Goal: Information Seeking & Learning: Learn about a topic

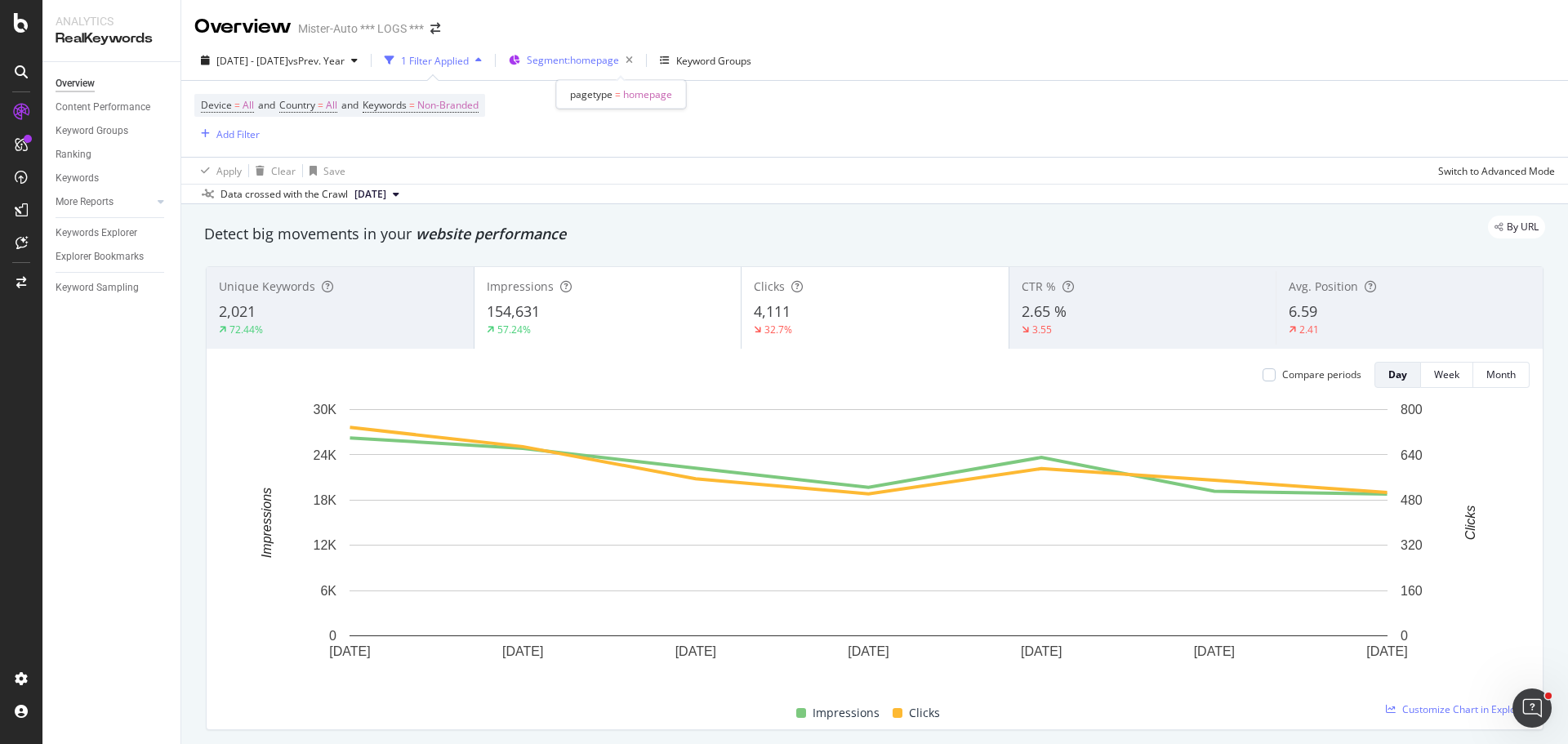
click at [616, 51] on div "Segment: homepage" at bounding box center [584, 60] width 113 height 23
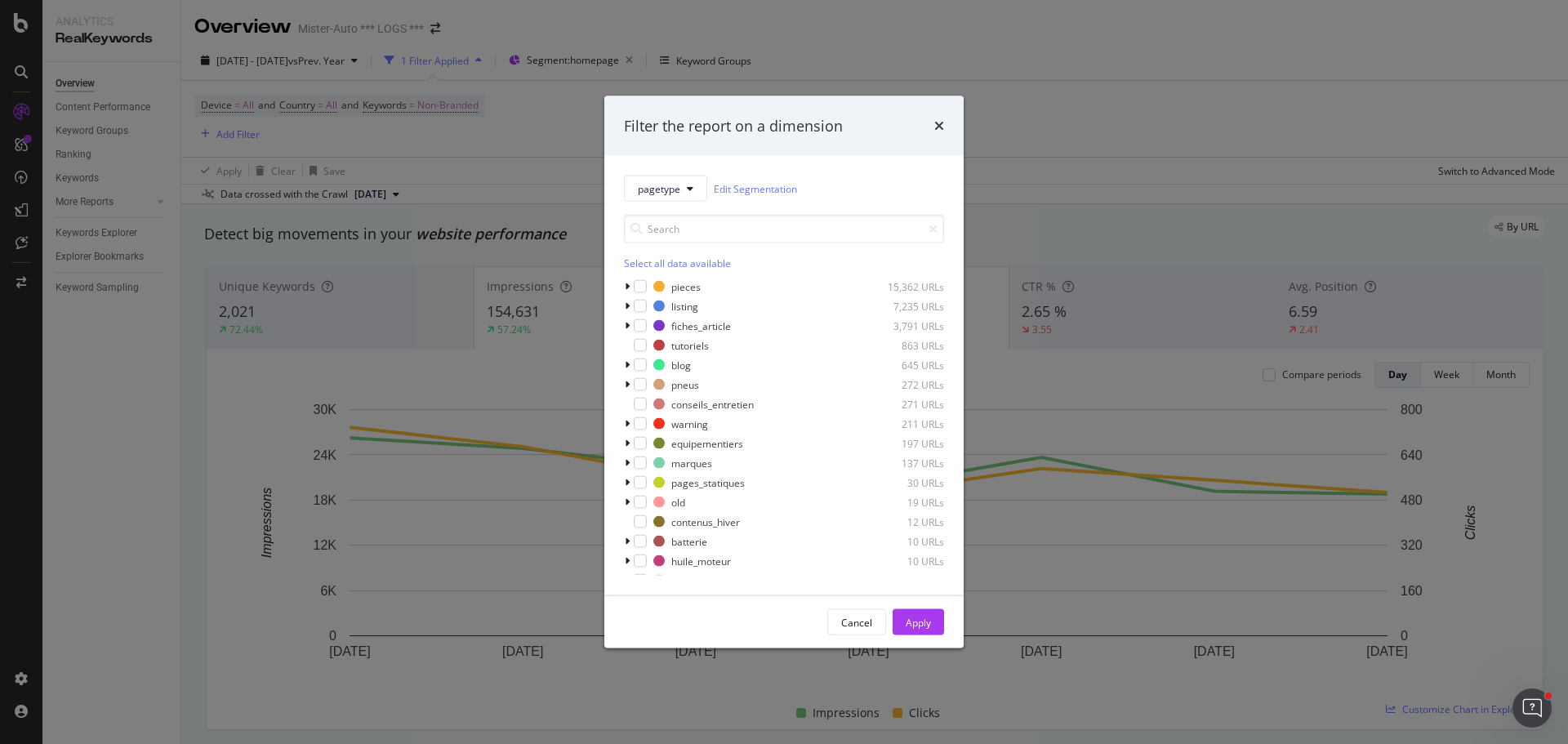
click at [1120, 61] on div "Filter the report on a dimension pagetype Edit Segmentation Select all data ava…" at bounding box center [784, 372] width 1568 height 744
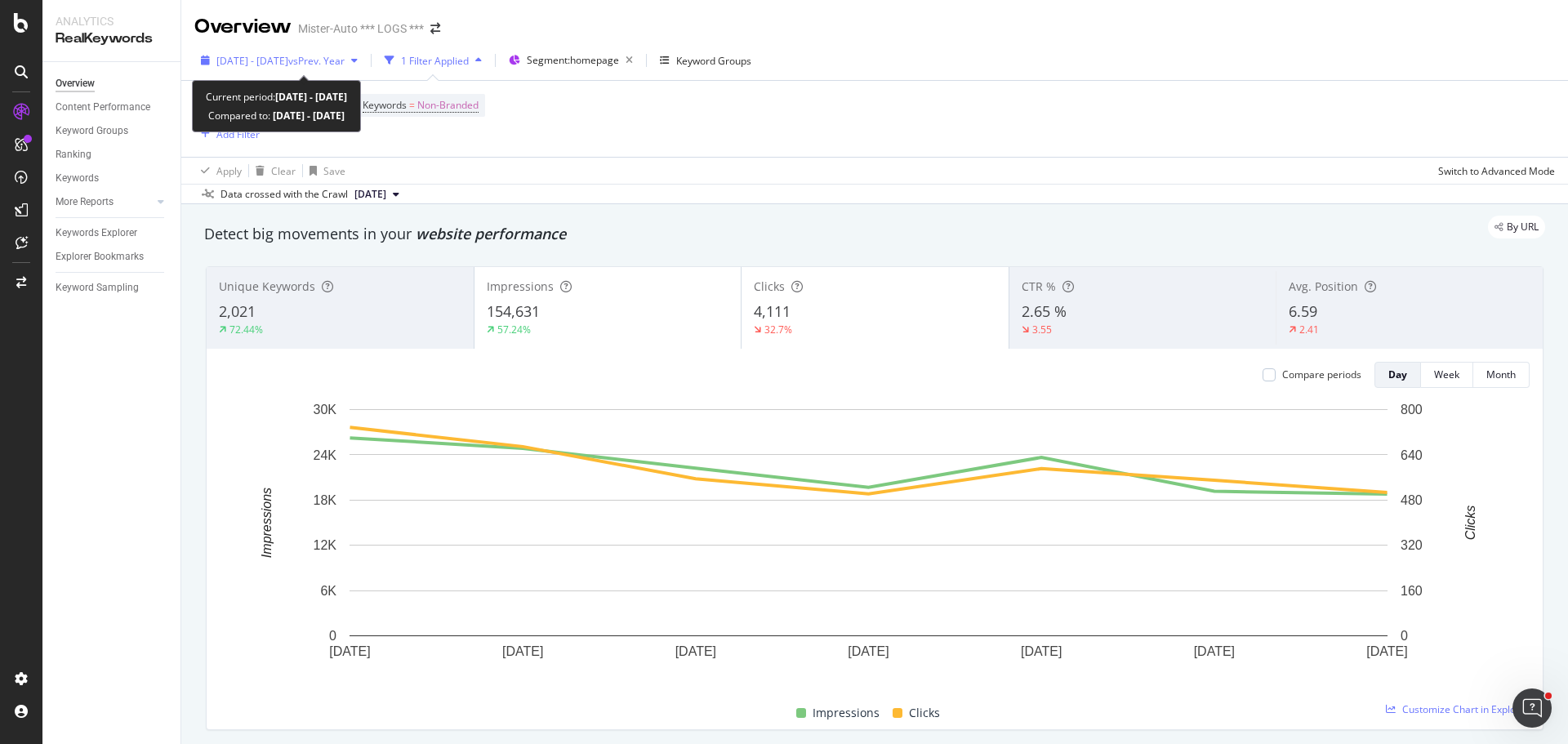
click at [250, 67] on span "[DATE] - [DATE]" at bounding box center [252, 60] width 72 height 14
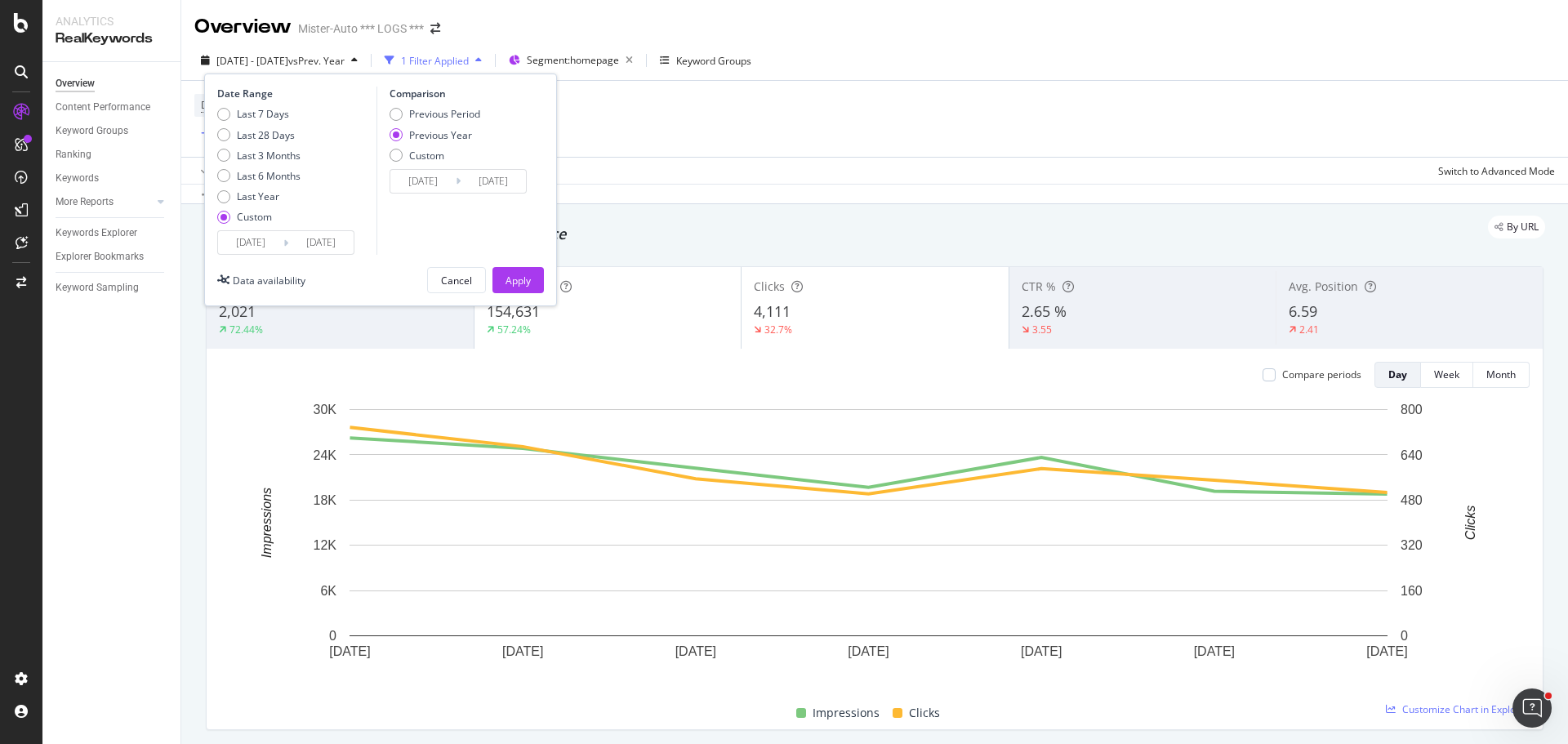
click at [261, 241] on input "2025/05/05" at bounding box center [250, 242] width 66 height 23
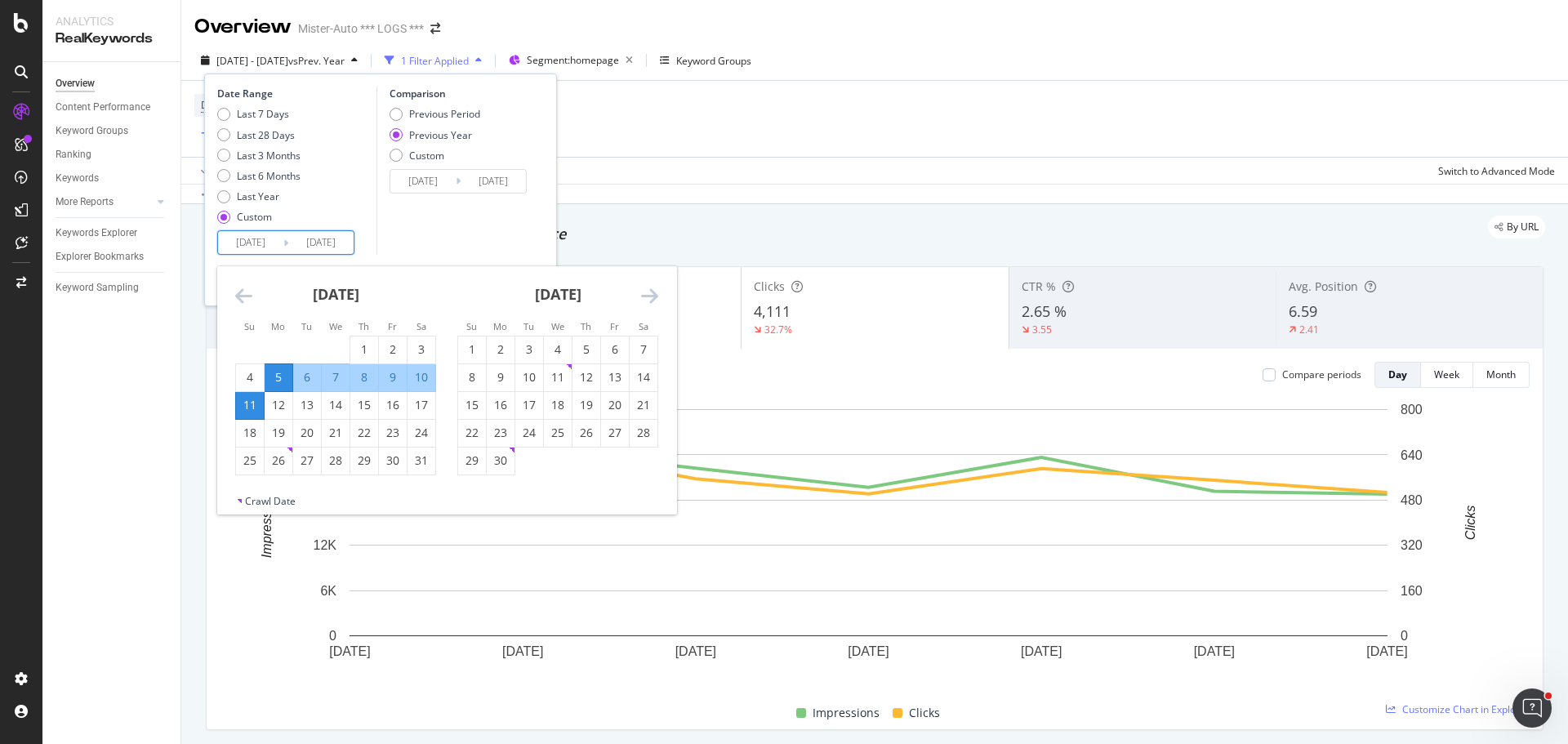
click at [647, 295] on icon "Move forward to switch to the next month." at bounding box center [649, 295] width 18 height 19
click at [648, 295] on icon "Move forward to switch to the next month." at bounding box center [649, 295] width 18 height 19
click at [501, 400] on div "15" at bounding box center [501, 405] width 28 height 17
type input "2025/09/15"
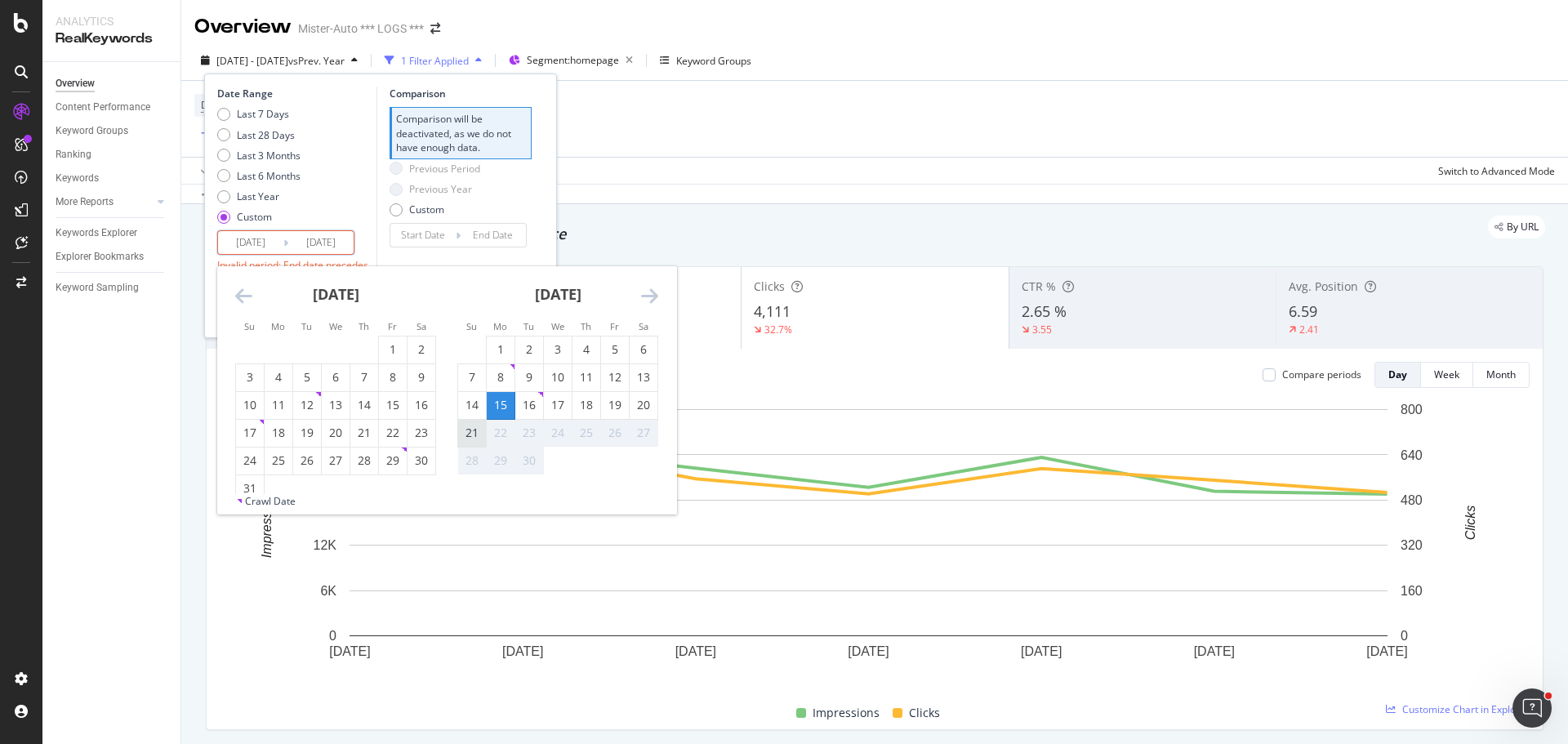
click at [464, 433] on div "21" at bounding box center [472, 433] width 28 height 17
type input "2025/09/21"
type input "2025/09/08"
type input "2025/09/14"
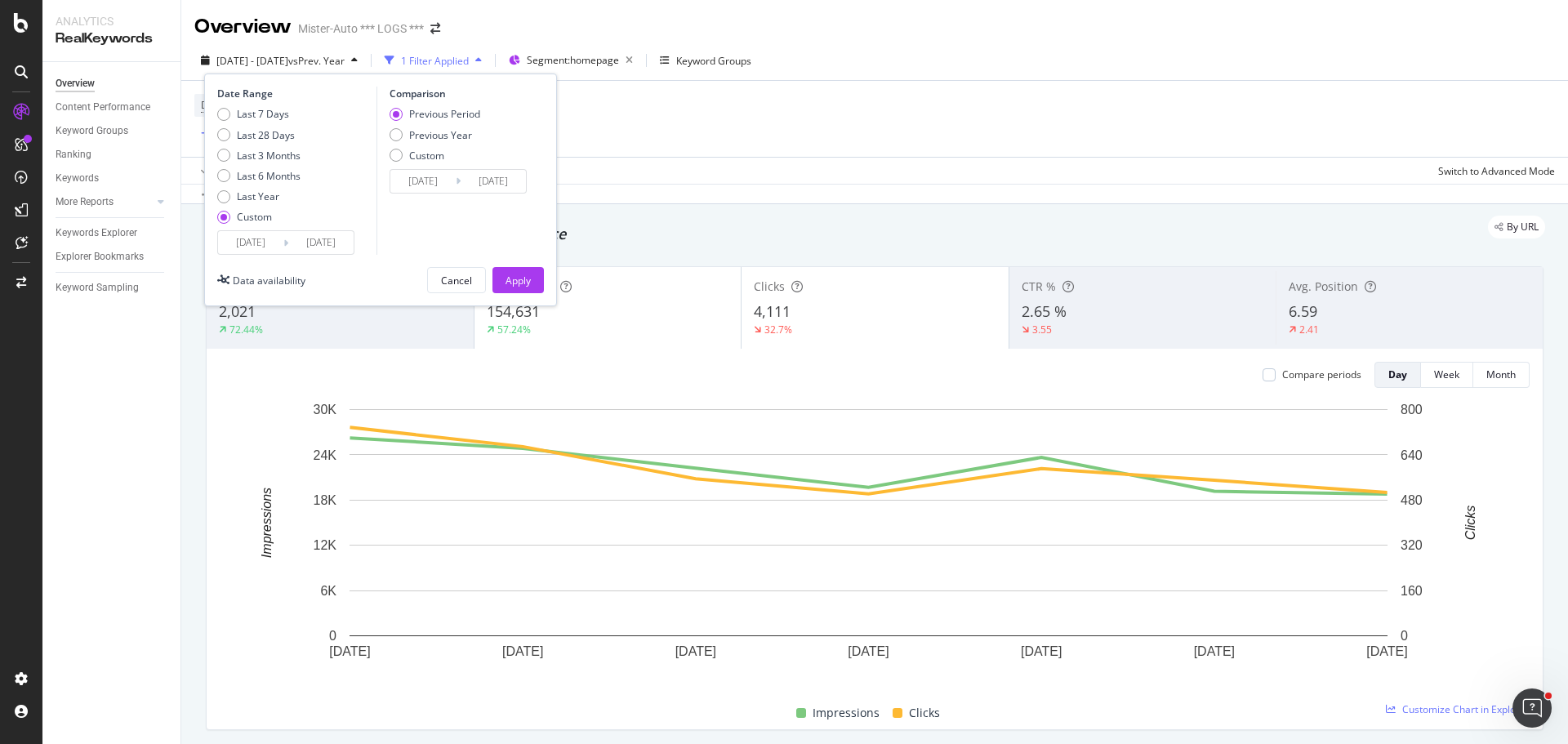
click at [430, 178] on input "2025/09/08" at bounding box center [423, 181] width 66 height 23
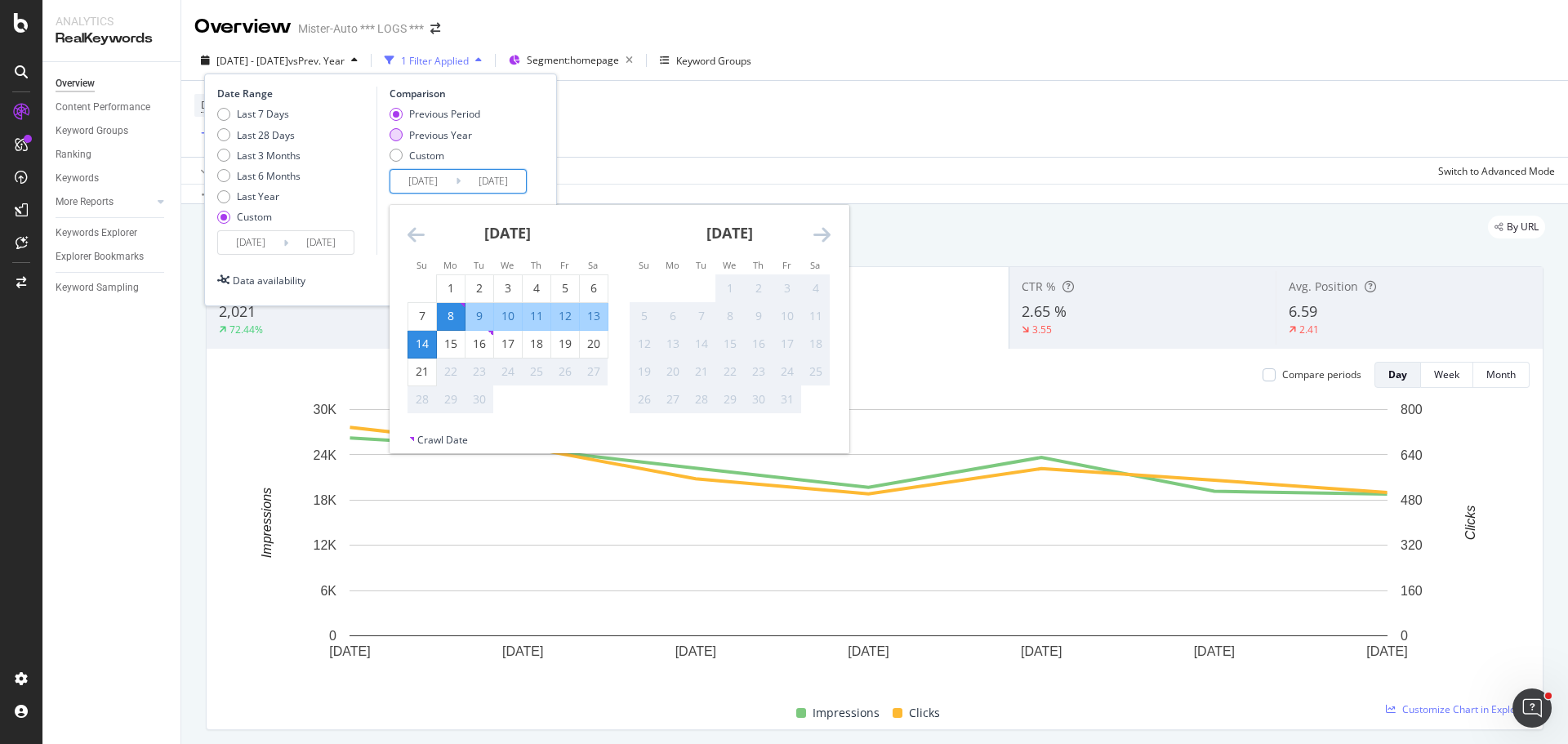
click at [434, 134] on div "Previous Year" at bounding box center [440, 135] width 63 height 14
type input "2024/09/16"
type input "2024/09/22"
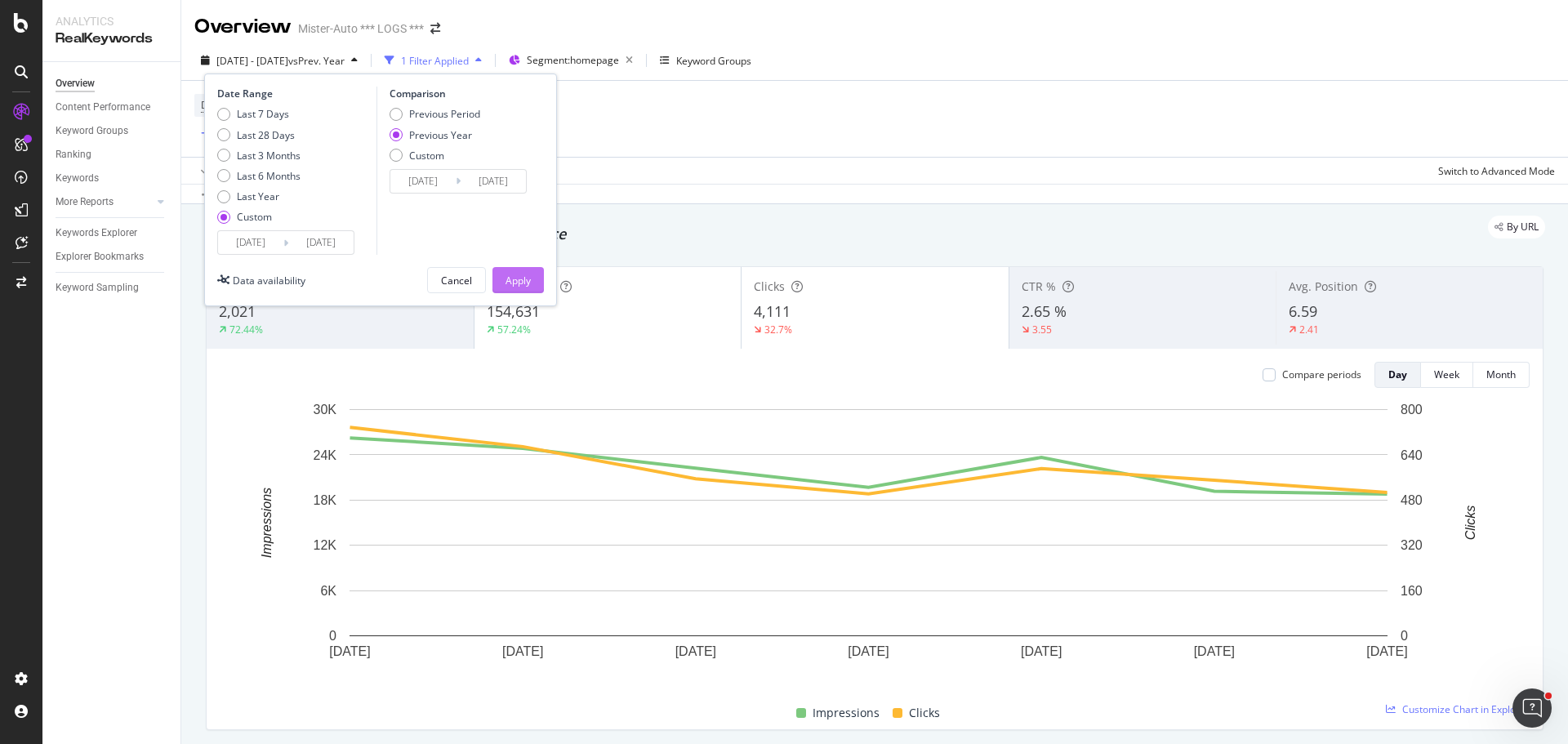
click at [520, 282] on div "Apply" at bounding box center [518, 280] width 25 height 14
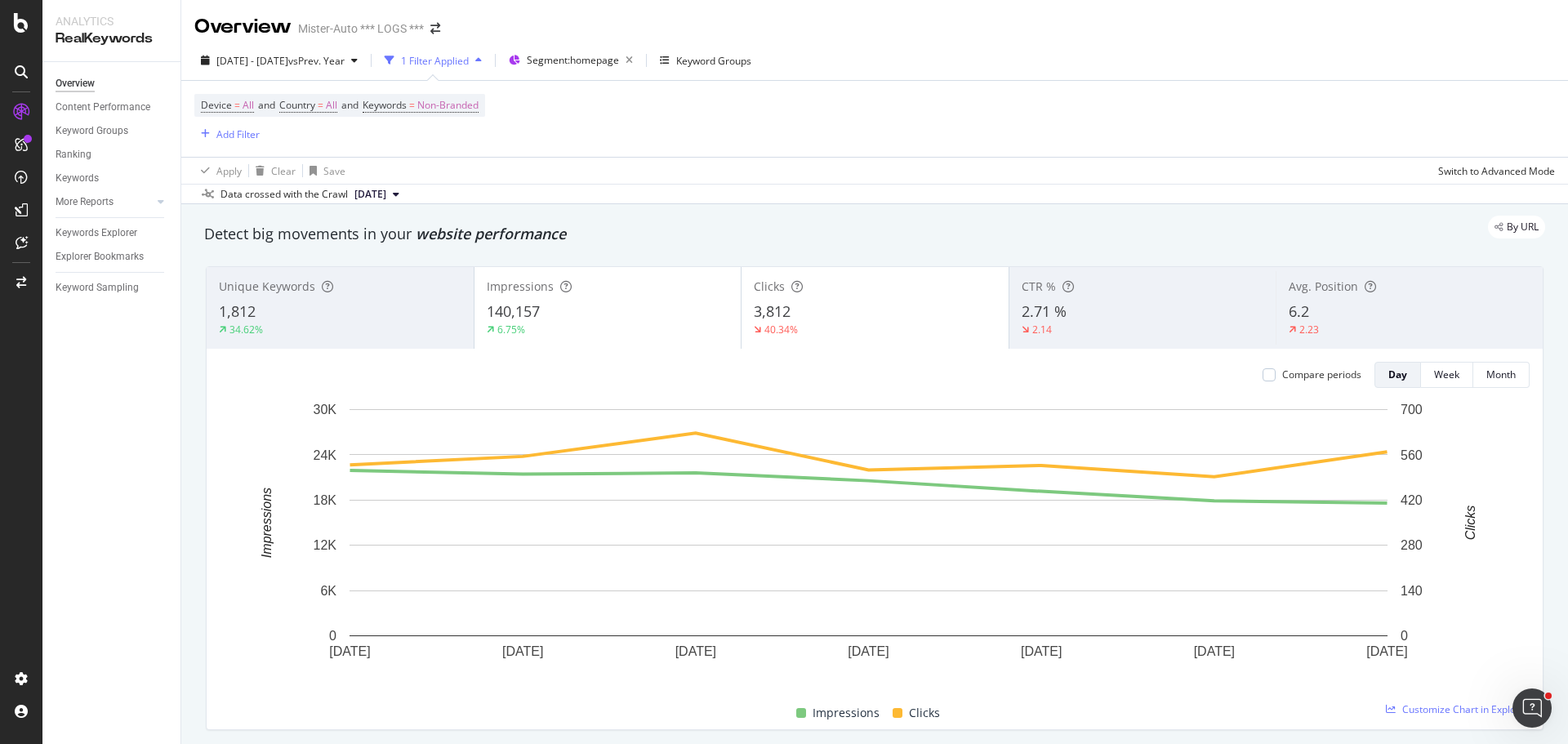
click at [663, 333] on div "6.75%" at bounding box center [608, 330] width 243 height 15
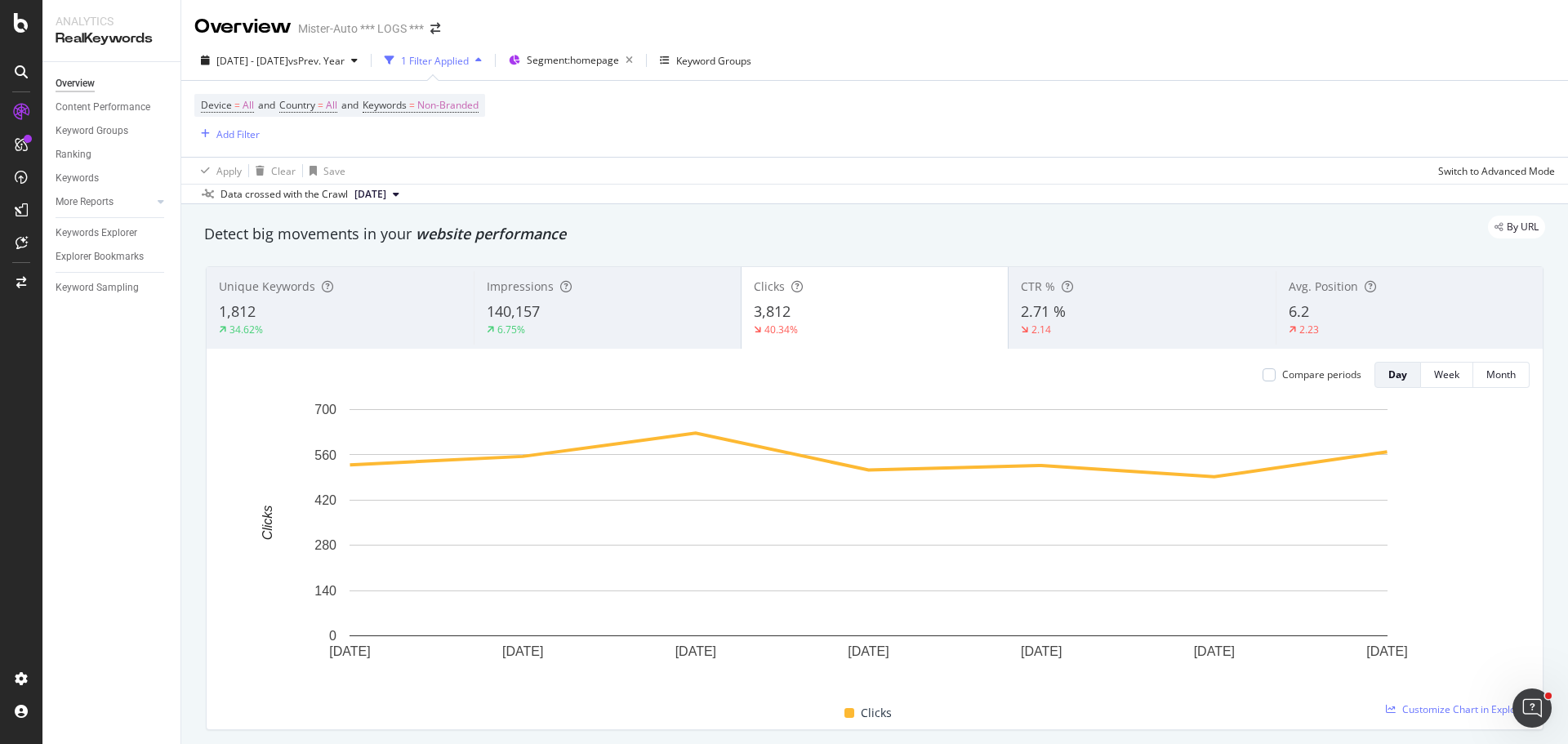
click at [607, 315] on div "140,157" at bounding box center [608, 311] width 242 height 21
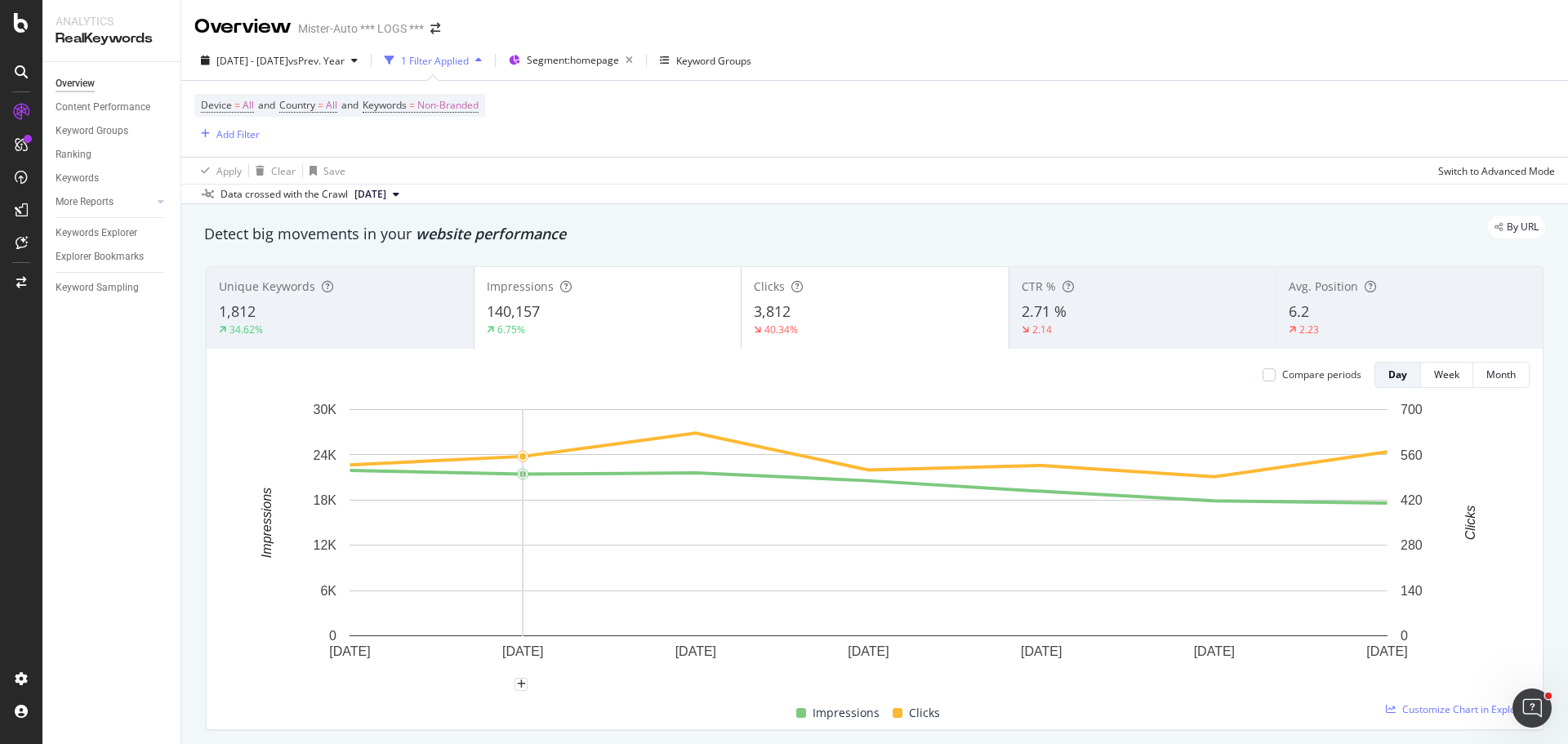
click at [836, 167] on div "Apply Clear Save Switch to Advanced Mode" at bounding box center [874, 170] width 1387 height 27
click at [452, 110] on span "Non-Branded" at bounding box center [448, 105] width 61 height 23
click at [430, 141] on span "Non-Branded" at bounding box center [419, 143] width 67 height 14
click at [428, 197] on span "Branded" at bounding box center [483, 200] width 166 height 15
click at [550, 176] on div "Apply" at bounding box center [553, 178] width 25 height 14
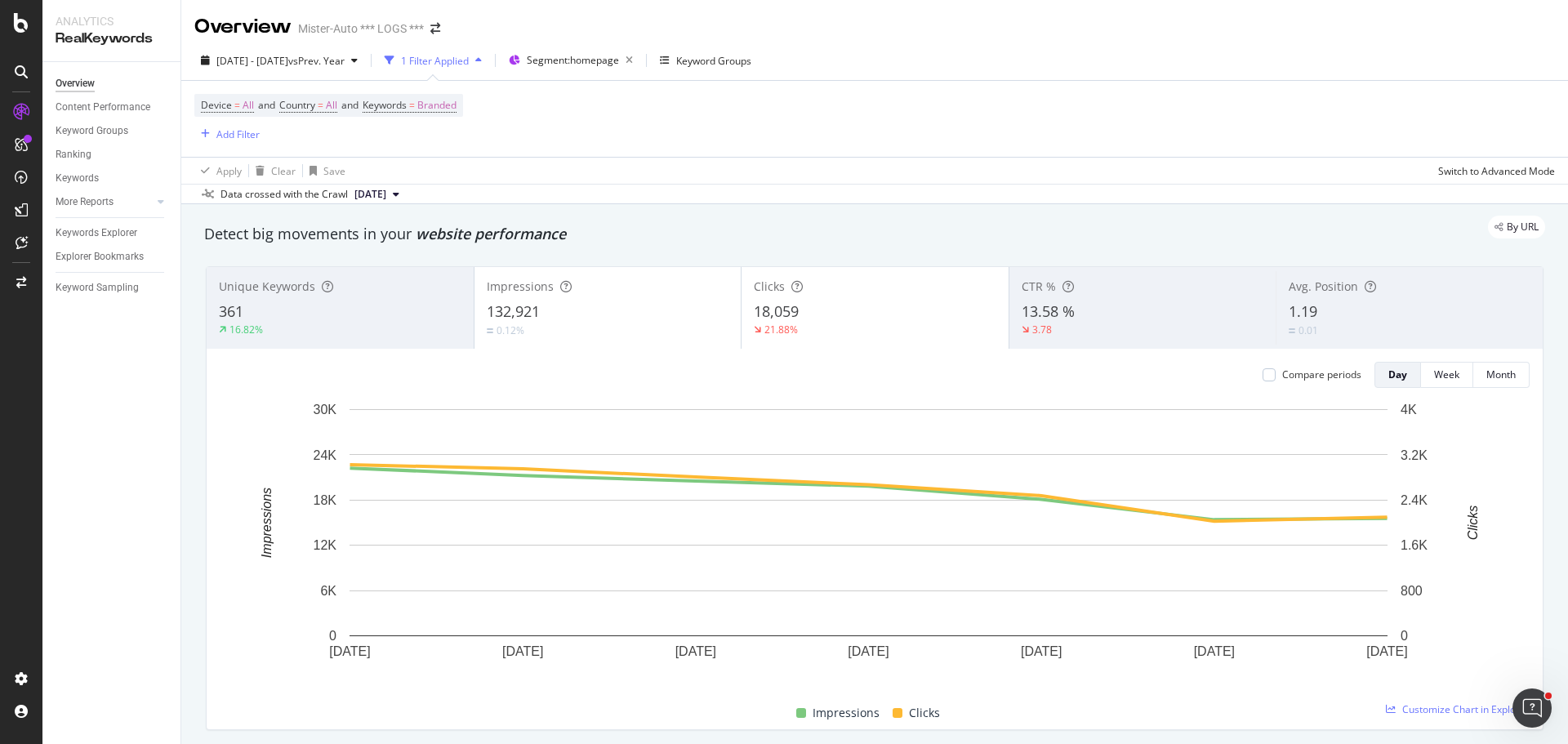
click at [657, 167] on div "Apply Clear Save Switch to Advanced Mode" at bounding box center [874, 170] width 1387 height 27
click at [727, 126] on div "Device = All and Country = All and Keywords = Branded Add Filter" at bounding box center [875, 119] width 1361 height 76
click at [440, 110] on span "Branded" at bounding box center [437, 105] width 39 height 23
click at [423, 147] on span "Branded" at bounding box center [409, 143] width 46 height 14
click at [440, 265] on span "All" at bounding box center [483, 271] width 166 height 15
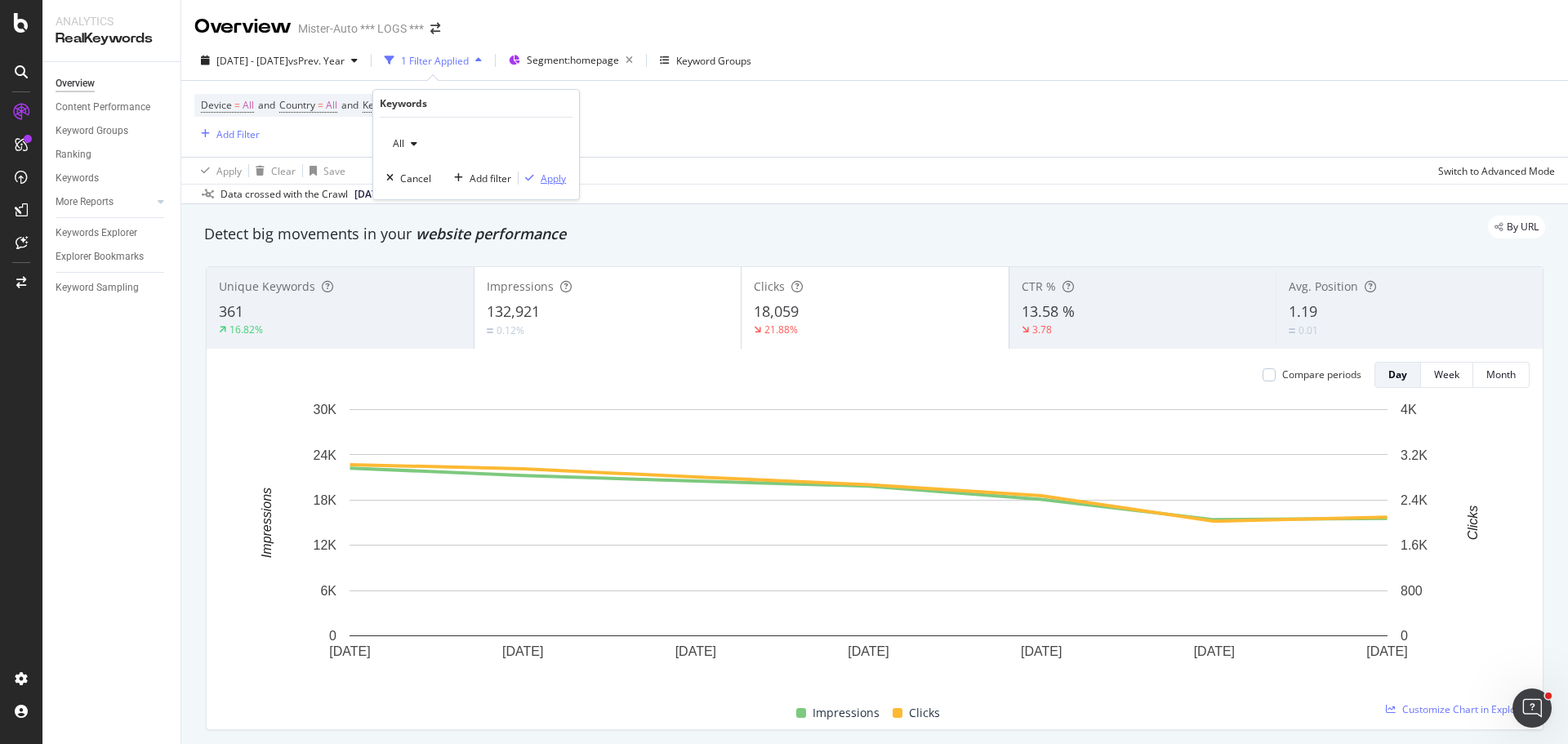
click at [547, 173] on div "Apply" at bounding box center [553, 178] width 25 height 14
click at [671, 147] on div "Device = All and Country = All and Keywords = Branded Add Filter" at bounding box center [875, 119] width 1361 height 76
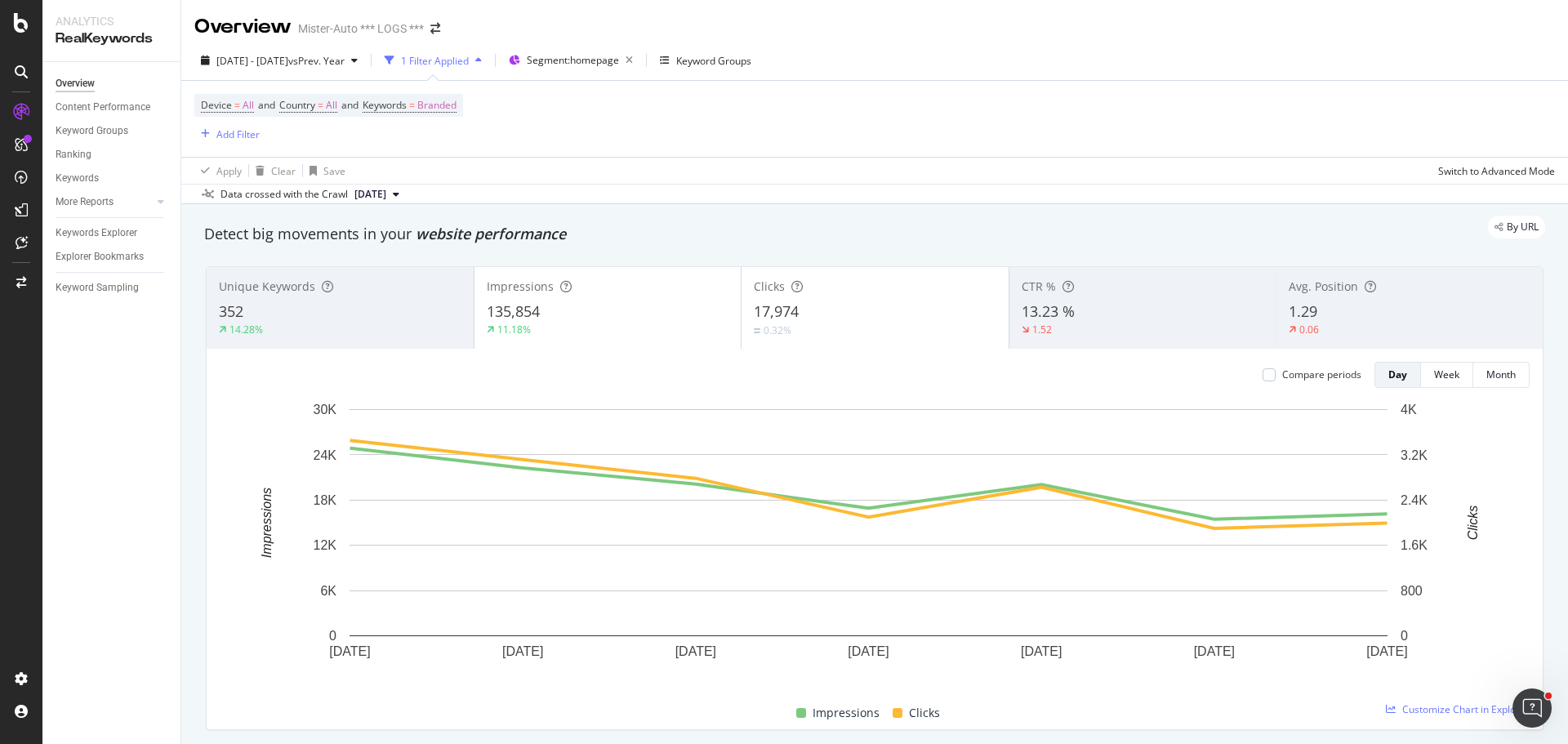
click at [633, 129] on div "Device = All and Country = All and Keywords = Branded Add Filter" at bounding box center [875, 119] width 1361 height 76
click at [445, 95] on span "Branded" at bounding box center [437, 105] width 39 height 23
click at [443, 149] on icon "button" at bounding box center [441, 143] width 6 height 10
click at [677, 150] on div "Device = All and Country = All and Keywords = Branded Add Filter" at bounding box center [875, 119] width 1361 height 76
click at [445, 111] on span "Branded" at bounding box center [437, 105] width 39 height 23
